Goal: Find specific page/section: Find specific page/section

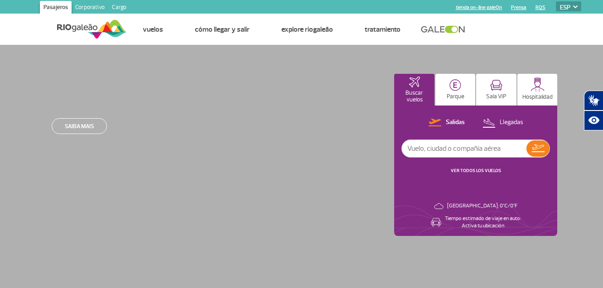
select select "es"
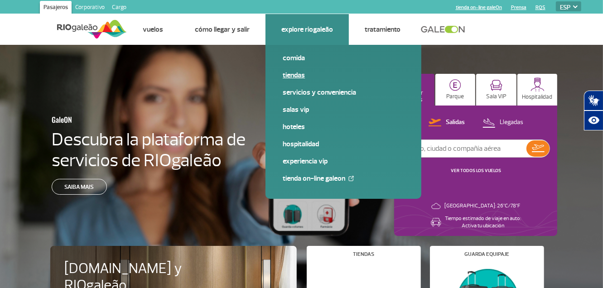
click at [291, 74] on link "Tiendas" at bounding box center [343, 75] width 121 height 10
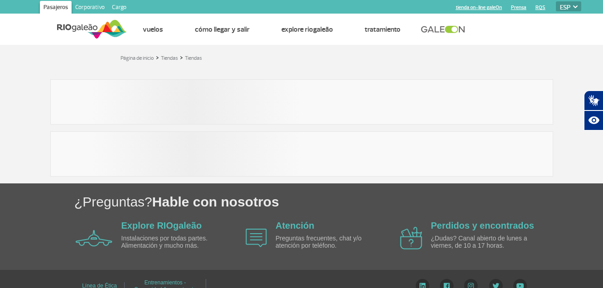
select select "es"
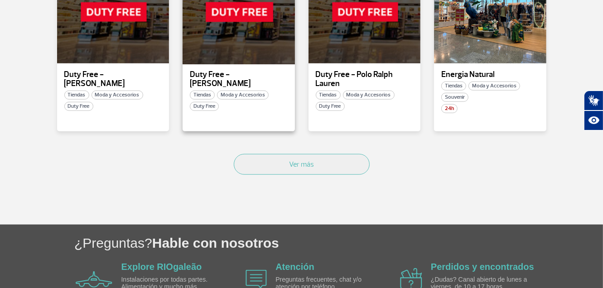
scroll to position [663, 0]
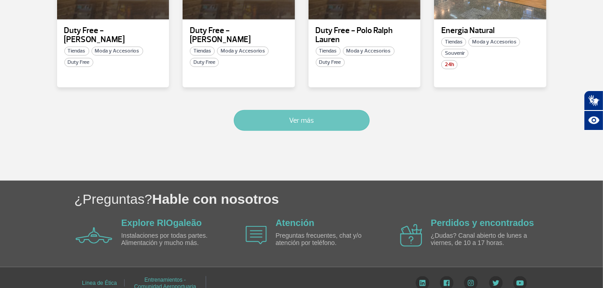
click at [295, 116] on button "Ver más" at bounding box center [302, 120] width 136 height 21
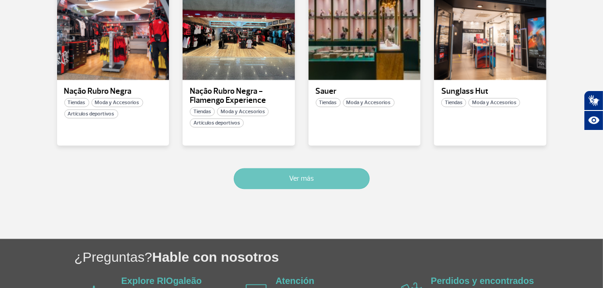
scroll to position [1224, 0]
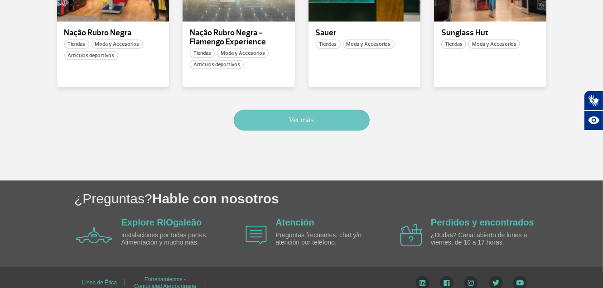
click at [307, 110] on button "Ver más" at bounding box center [302, 120] width 136 height 21
